Goal: Information Seeking & Learning: Find specific fact

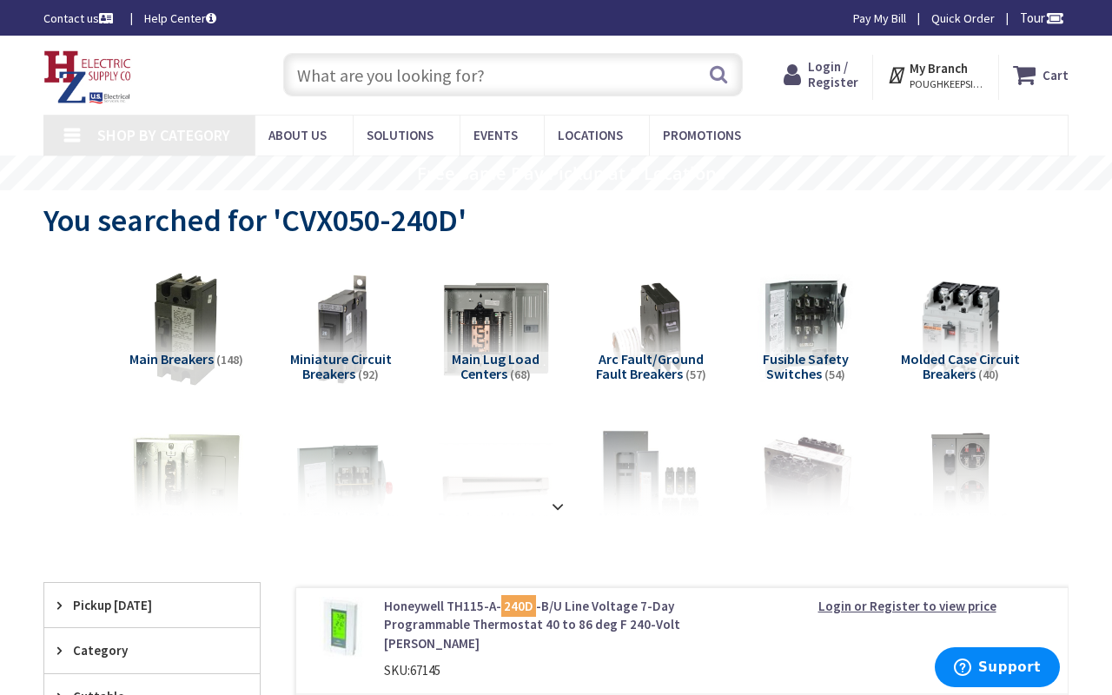
type input "Lynch Cove Park, 1971 Church Rd, Dundalk, MD 21222, USA"
